Goal: Navigation & Orientation: Find specific page/section

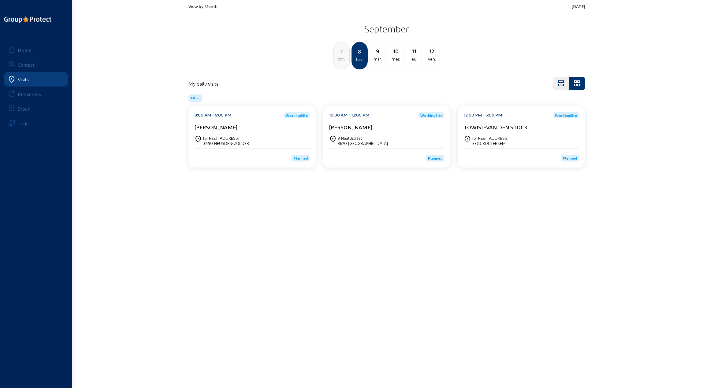
click at [158, 100] on main "View by Month [DATE] [DATE] dim. 8 lun. [DATE] mer. 11 jeu. 12 ven. My daily vi…" at bounding box center [351, 185] width 703 height 370
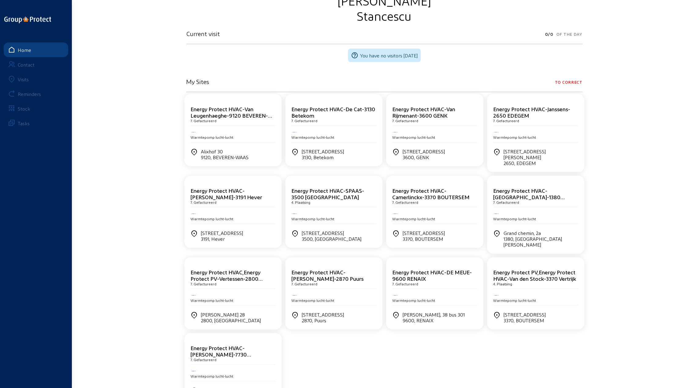
scroll to position [71, 0]
drag, startPoint x: 544, startPoint y: 314, endPoint x: 514, endPoint y: 312, distance: 29.4
click at [509, 318] on div "3370, BOUTERSEM" at bounding box center [525, 321] width 42 height 6
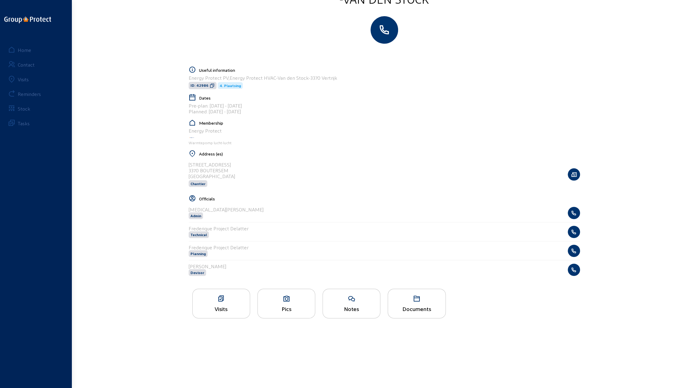
scroll to position [61, 0]
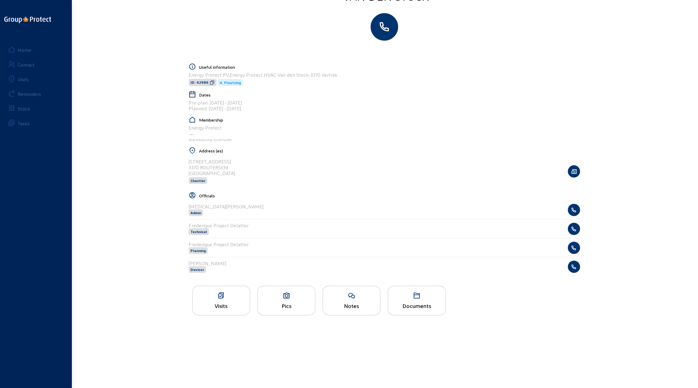
click at [290, 300] on div "Pics" at bounding box center [287, 301] width 58 height 30
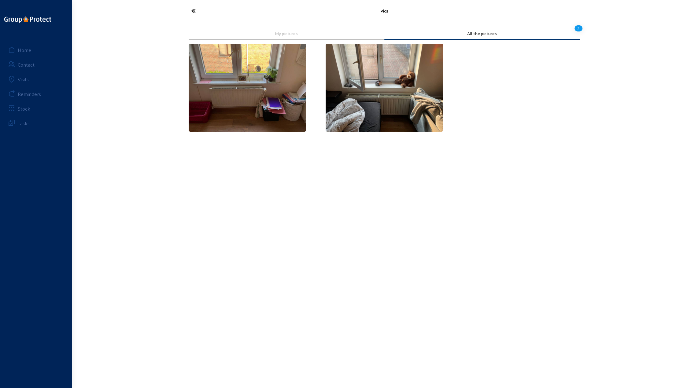
click at [230, 82] on img at bounding box center [247, 88] width 117 height 88
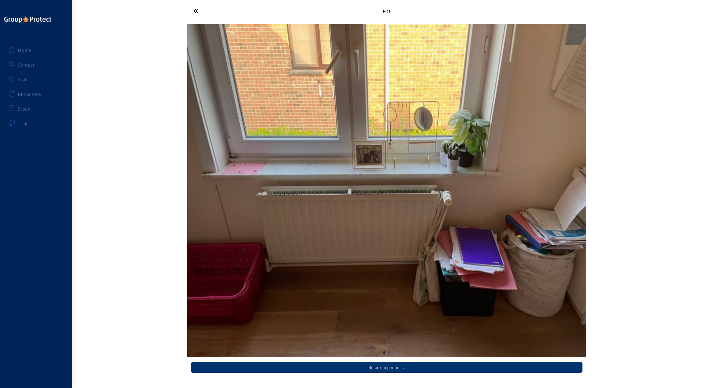
click at [196, 11] on icon at bounding box center [218, 11] width 56 height 11
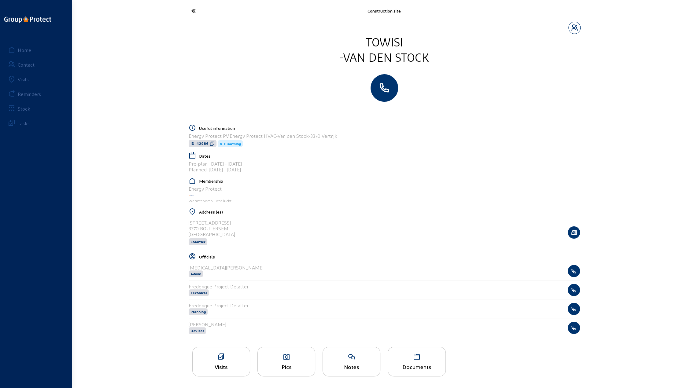
drag, startPoint x: 231, startPoint y: 222, endPoint x: 187, endPoint y: 223, distance: 43.1
click at [187, 223] on cam-layout-content "Useful information Energy Protect PV,Energy Protect HVAC-Van den Stock-3370 Ver…" at bounding box center [384, 300] width 396 height 353
click at [247, 220] on div "[STREET_ADDRESS] Chantier" at bounding box center [384, 233] width 391 height 32
drag, startPoint x: 233, startPoint y: 222, endPoint x: 189, endPoint y: 222, distance: 44.0
click at [189, 222] on div "[STREET_ADDRESS] Chantier" at bounding box center [384, 233] width 391 height 32
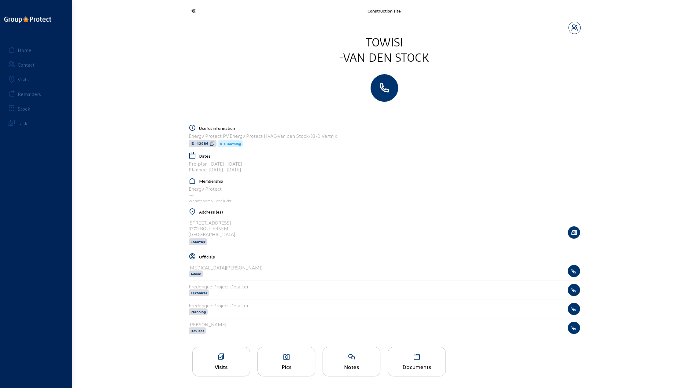
copy div "[STREET_ADDRESS]"
click at [192, 9] on icon at bounding box center [216, 11] width 56 height 11
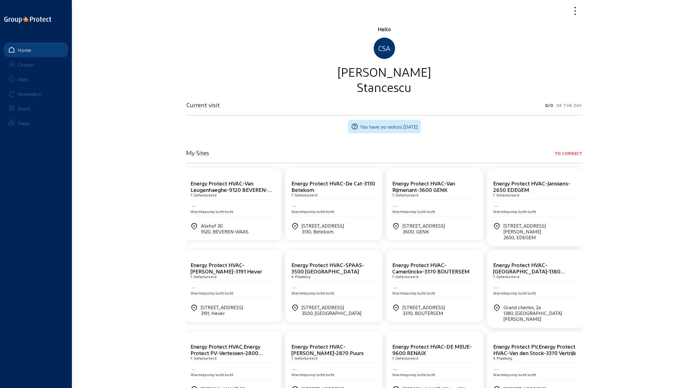
click at [20, 77] on div "Visits" at bounding box center [23, 79] width 11 height 6
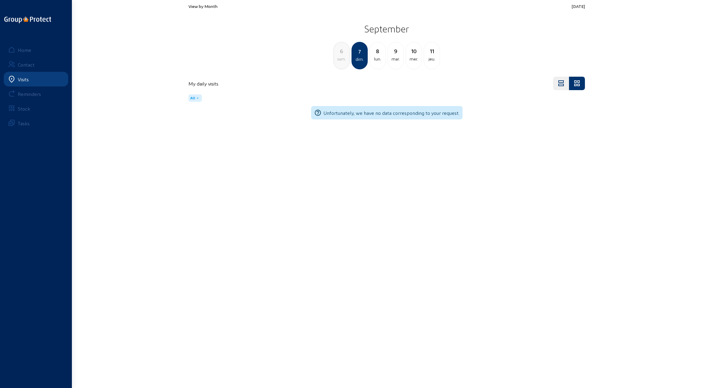
click at [381, 54] on div "8" at bounding box center [378, 51] width 16 height 9
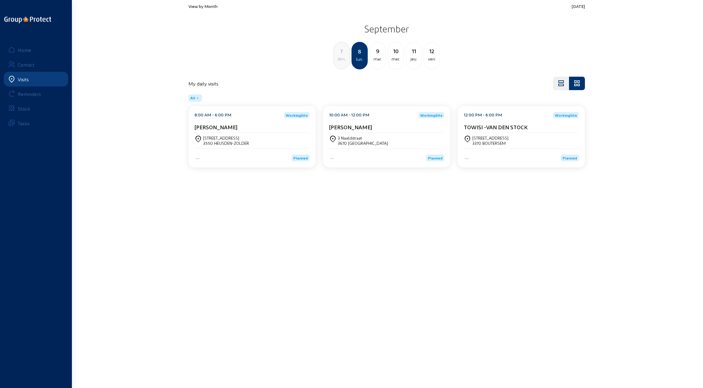
click at [26, 50] on div "Home" at bounding box center [24, 50] width 13 height 6
